Goal: Information Seeking & Learning: Learn about a topic

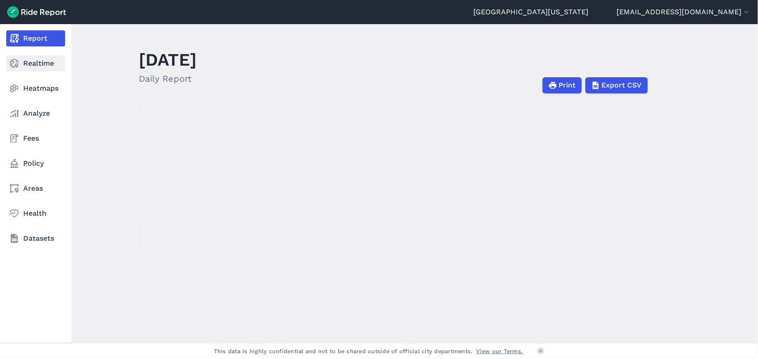
click at [34, 61] on link "Realtime" at bounding box center [35, 63] width 59 height 16
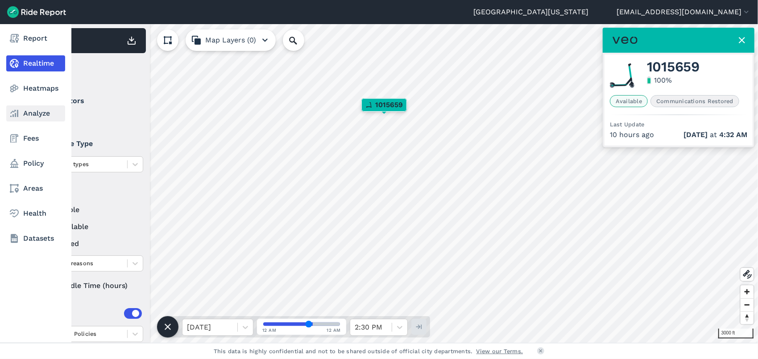
click at [29, 108] on link "Analyze" at bounding box center [35, 113] width 59 height 16
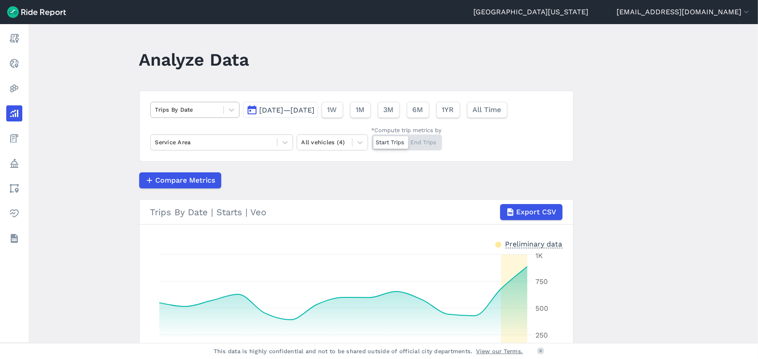
click at [187, 112] on div at bounding box center [187, 109] width 64 height 10
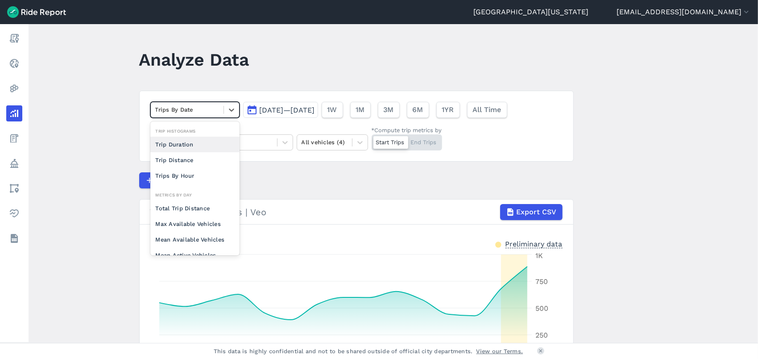
click at [133, 83] on main "Analyze Data option Trip Duration focused, 0 of 2. 10 results available. Use Up…" at bounding box center [393, 183] width 729 height 319
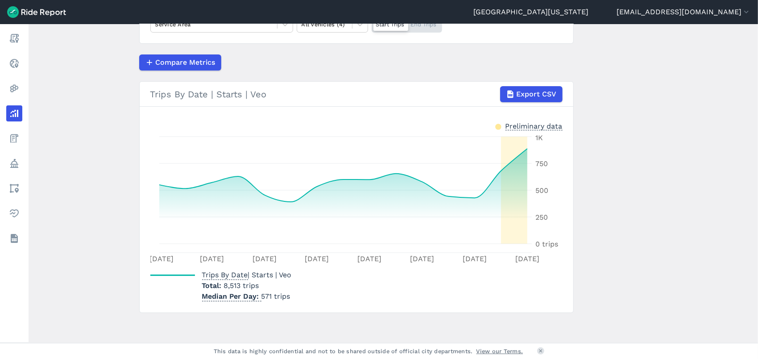
scroll to position [119, 0]
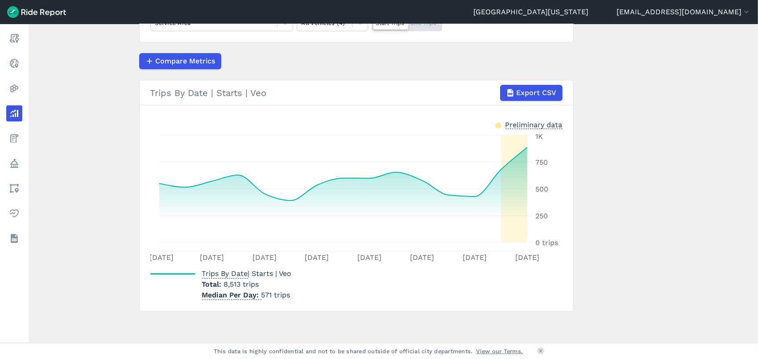
click at [102, 187] on main "Analyze Data Trips By Date [DATE]—[DATE] 1W 1M 3M 6M 1YR All Time Service Area …" at bounding box center [393, 183] width 729 height 319
click at [90, 219] on main "Analyze Data Trips By Date [DATE]—[DATE] 1W 1M 3M 6M 1YR All Time Service Area …" at bounding box center [393, 183] width 729 height 319
